Goal: Find specific page/section: Find specific page/section

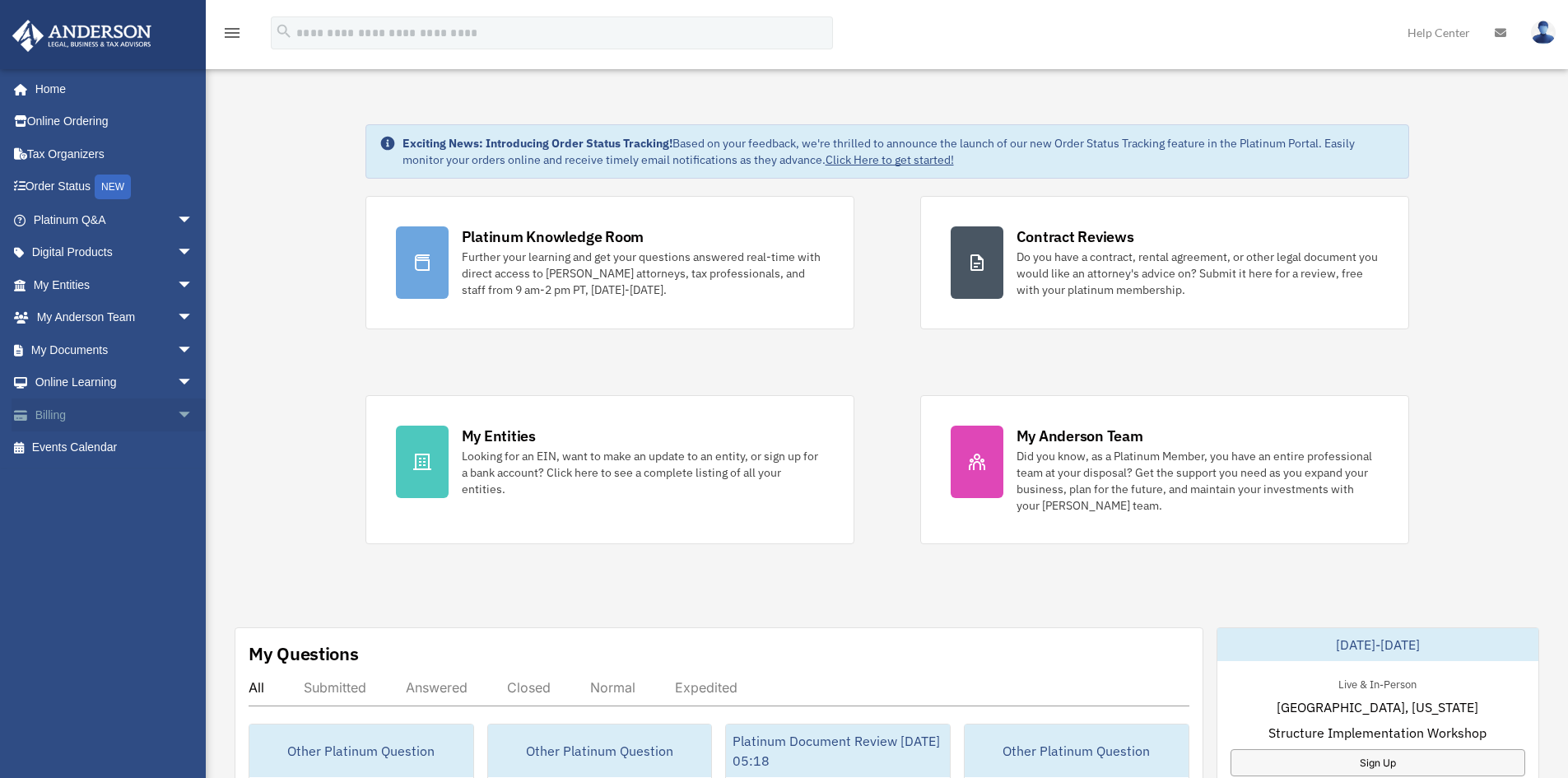
click at [64, 421] on link "Billing arrow_drop_down" at bounding box center [115, 415] width 206 height 33
click at [177, 418] on span "arrow_drop_down" at bounding box center [193, 416] width 33 height 34
click at [115, 448] on link "$ Open Invoices" at bounding box center [120, 448] width 196 height 34
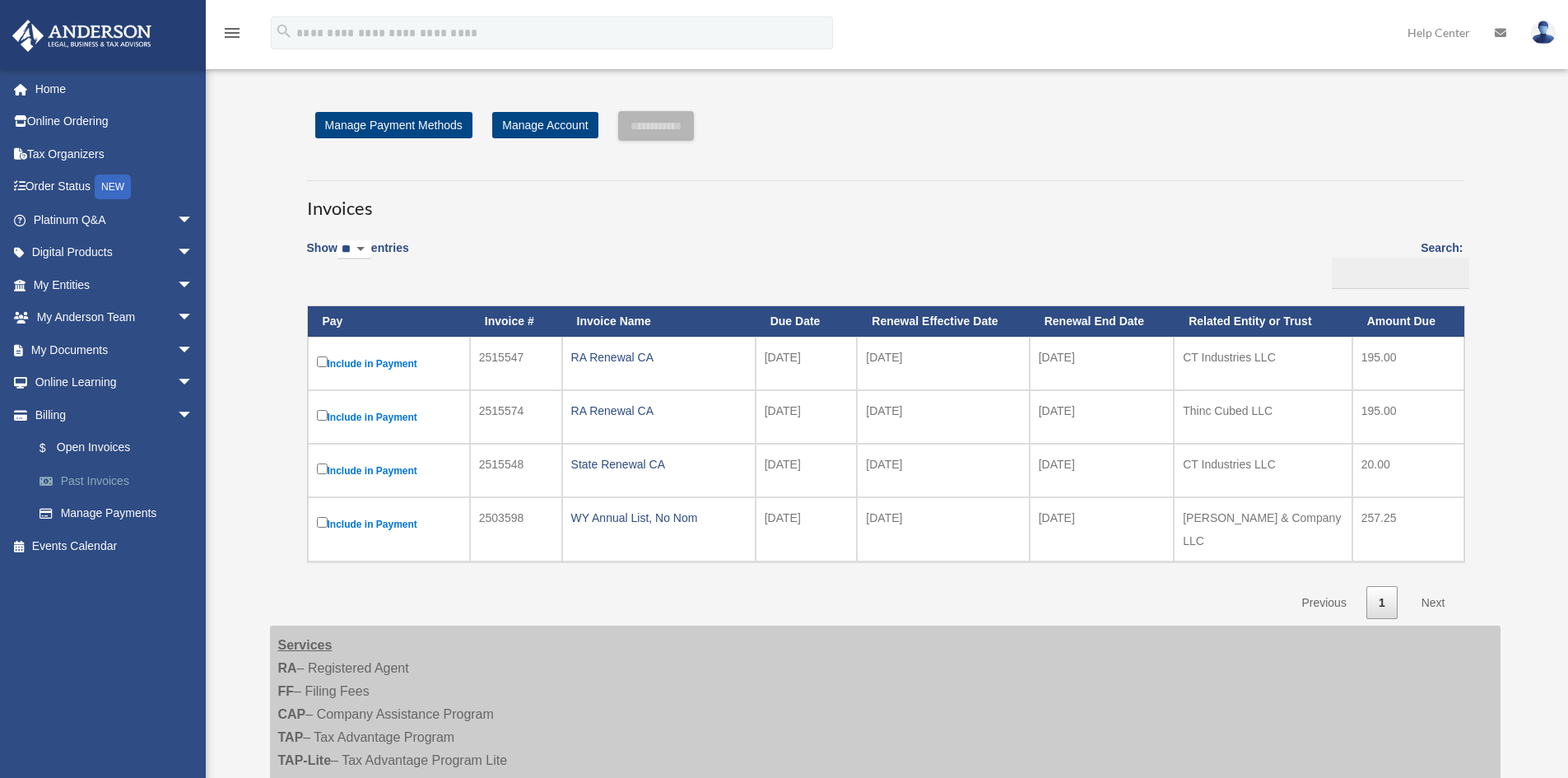
click at [84, 482] on link "Past Invoices" at bounding box center [120, 480] width 196 height 33
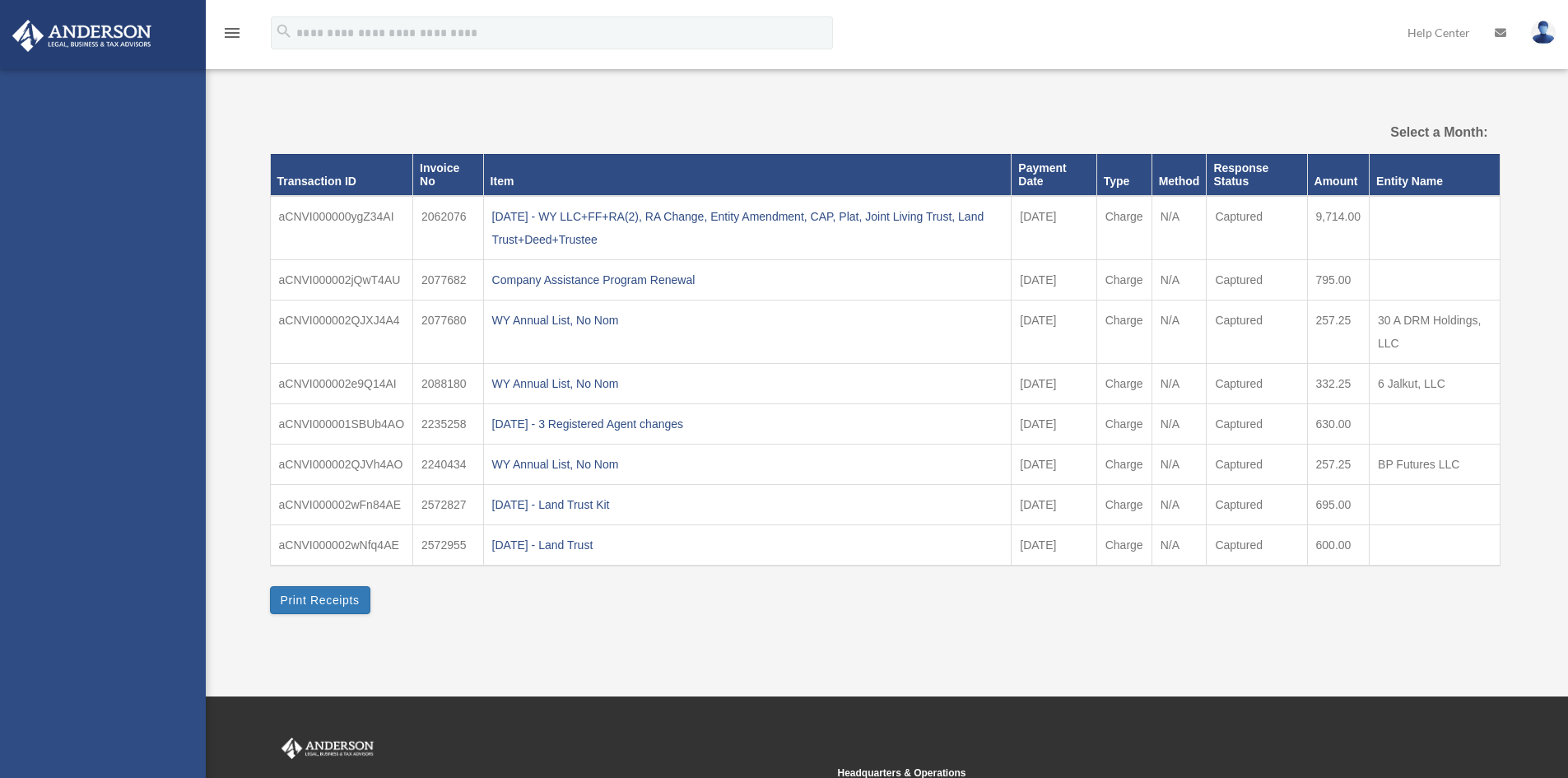
select select
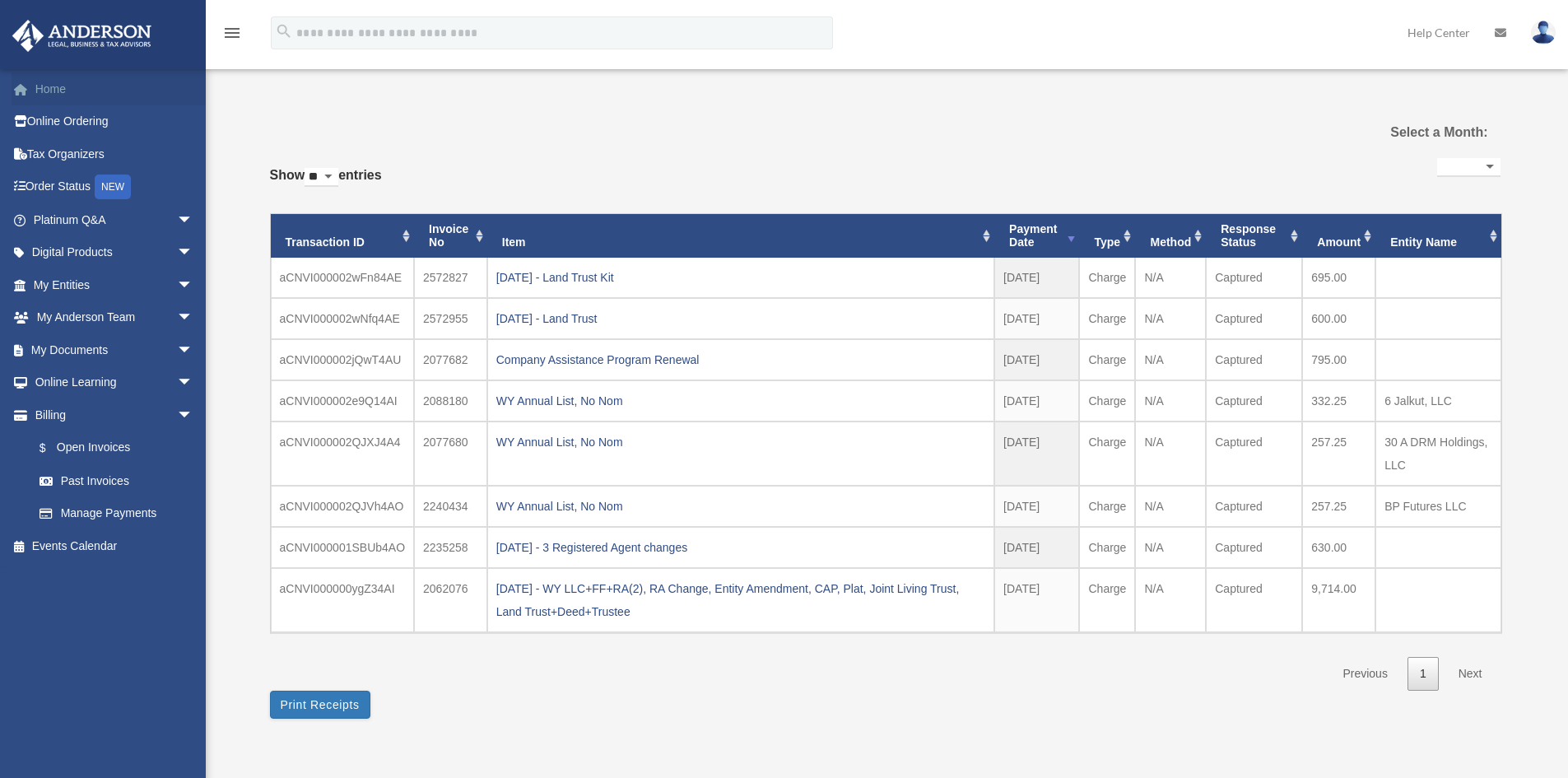
click at [60, 87] on link "Home" at bounding box center [115, 88] width 206 height 33
